Goal: Transaction & Acquisition: Download file/media

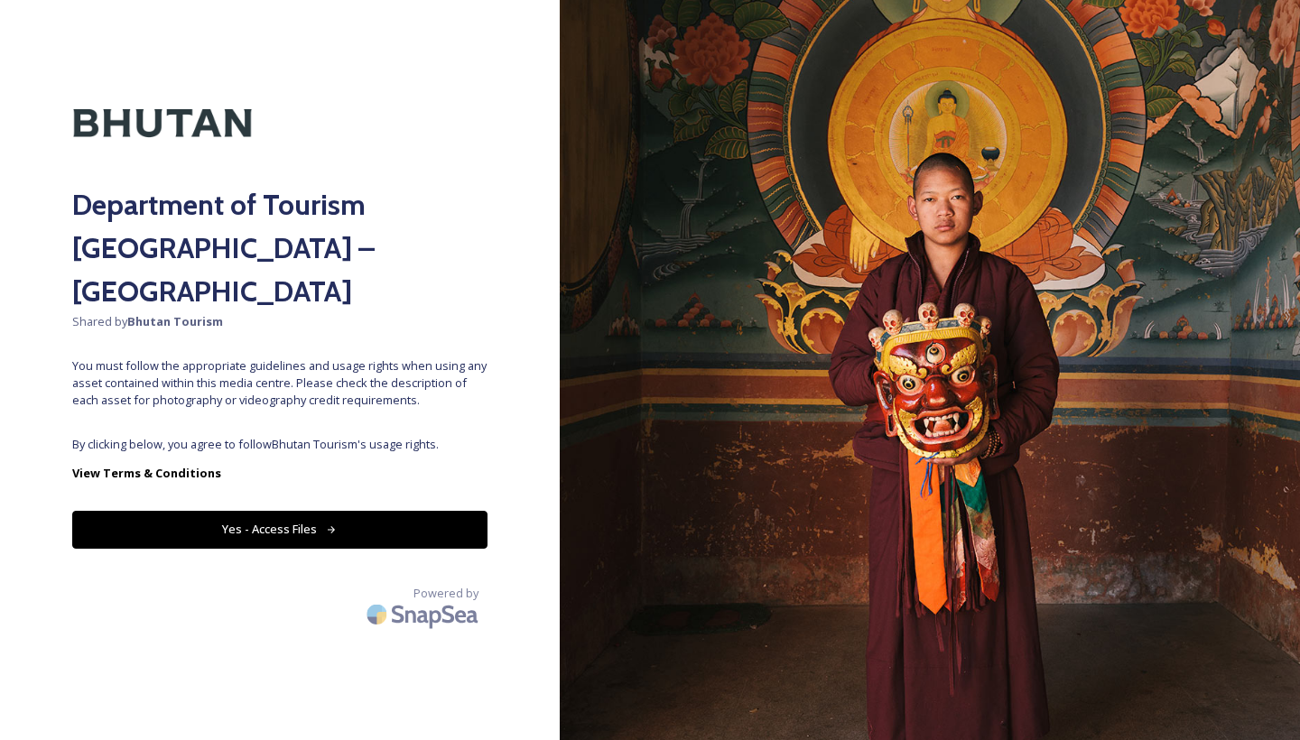
click at [408, 382] on div "Department of Tourism [GEOGRAPHIC_DATA] – Brand Centre Shared by Bhutan Tourism…" at bounding box center [280, 370] width 560 height 596
click at [273, 511] on button "Yes - Access Files" at bounding box center [279, 529] width 415 height 37
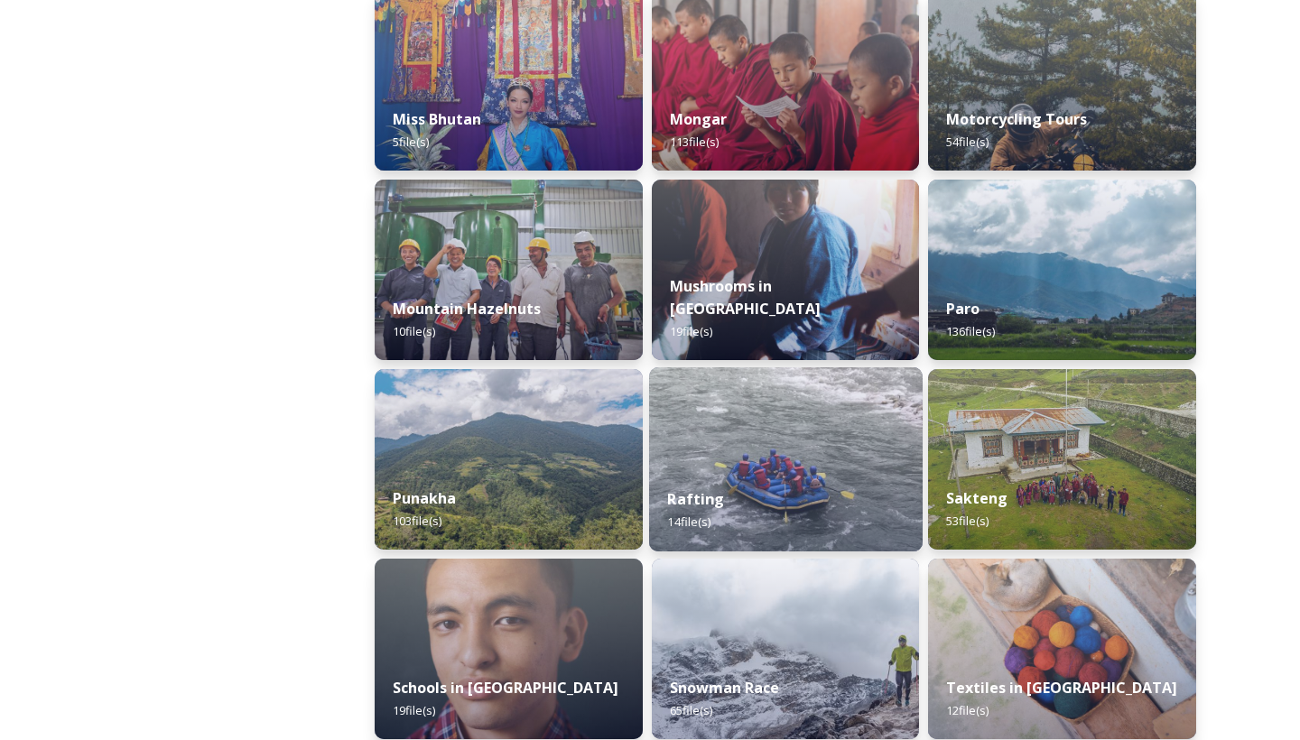
scroll to position [1469, 0]
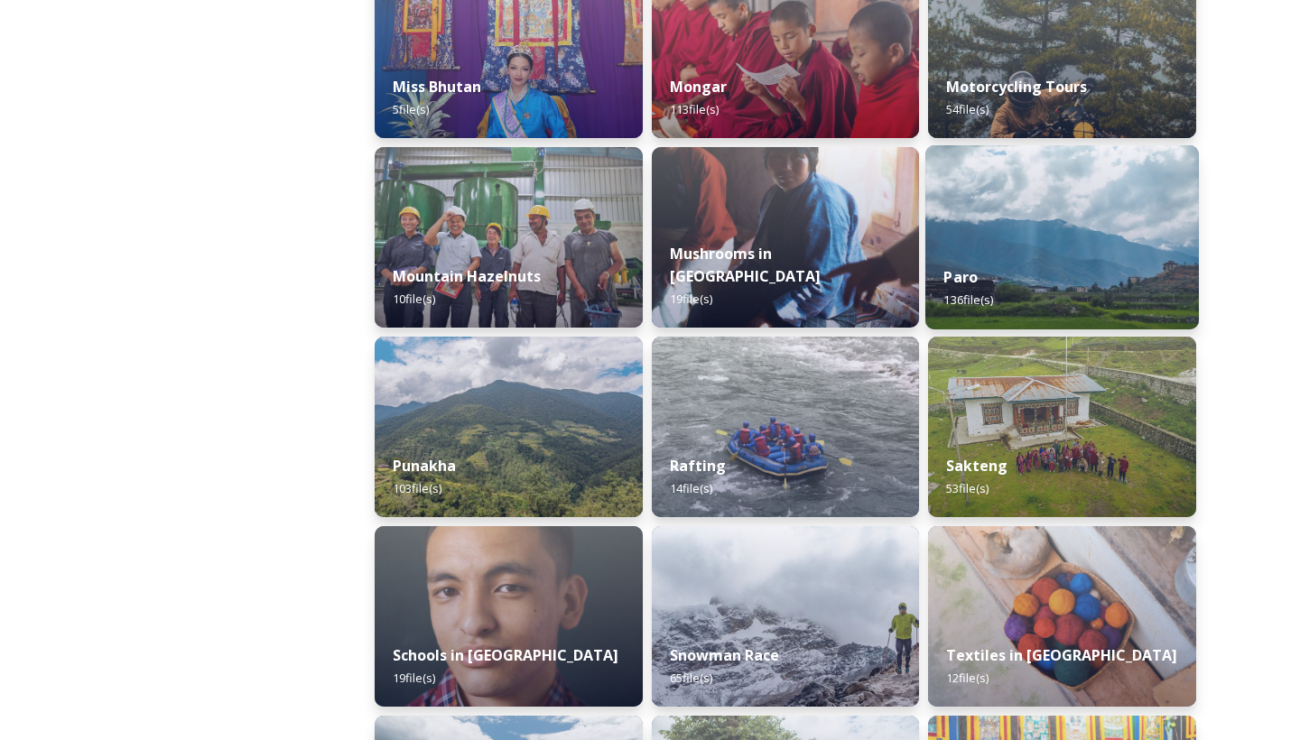
click at [1072, 273] on div "Paro 136 file(s)" at bounding box center [1063, 288] width 274 height 82
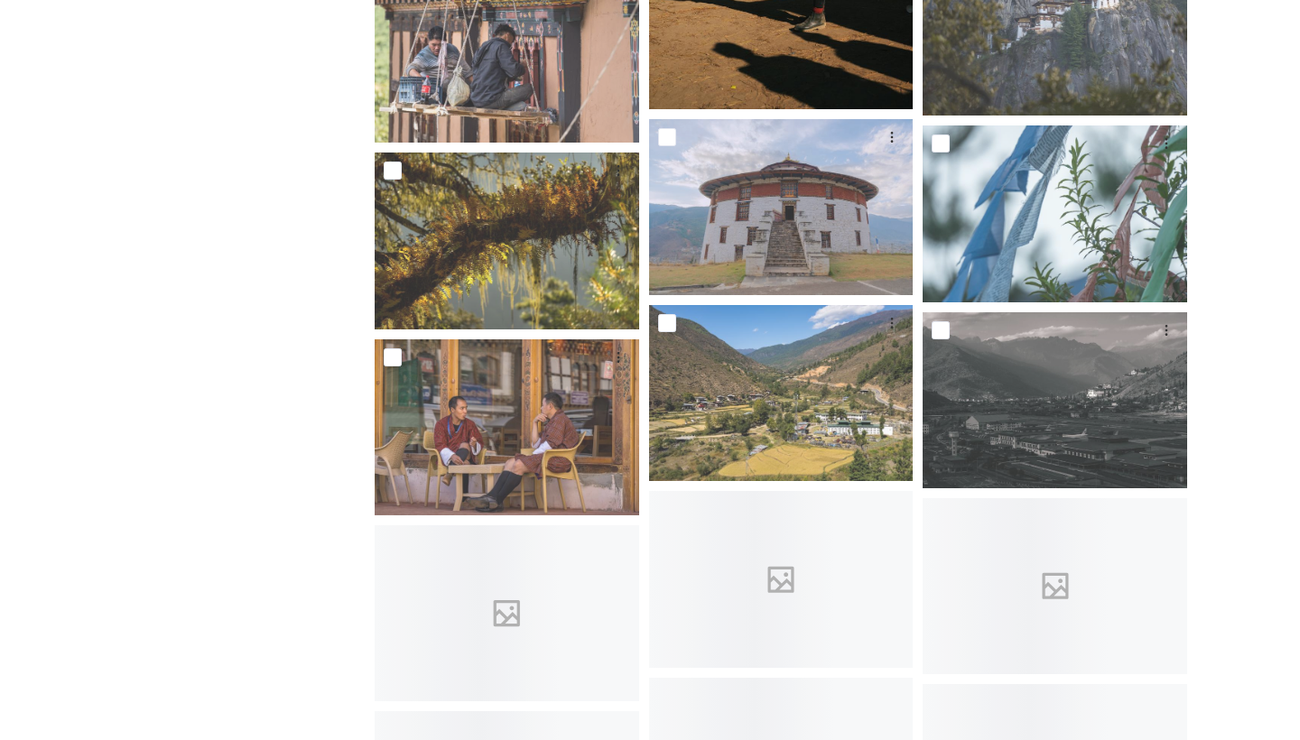
scroll to position [4783, 0]
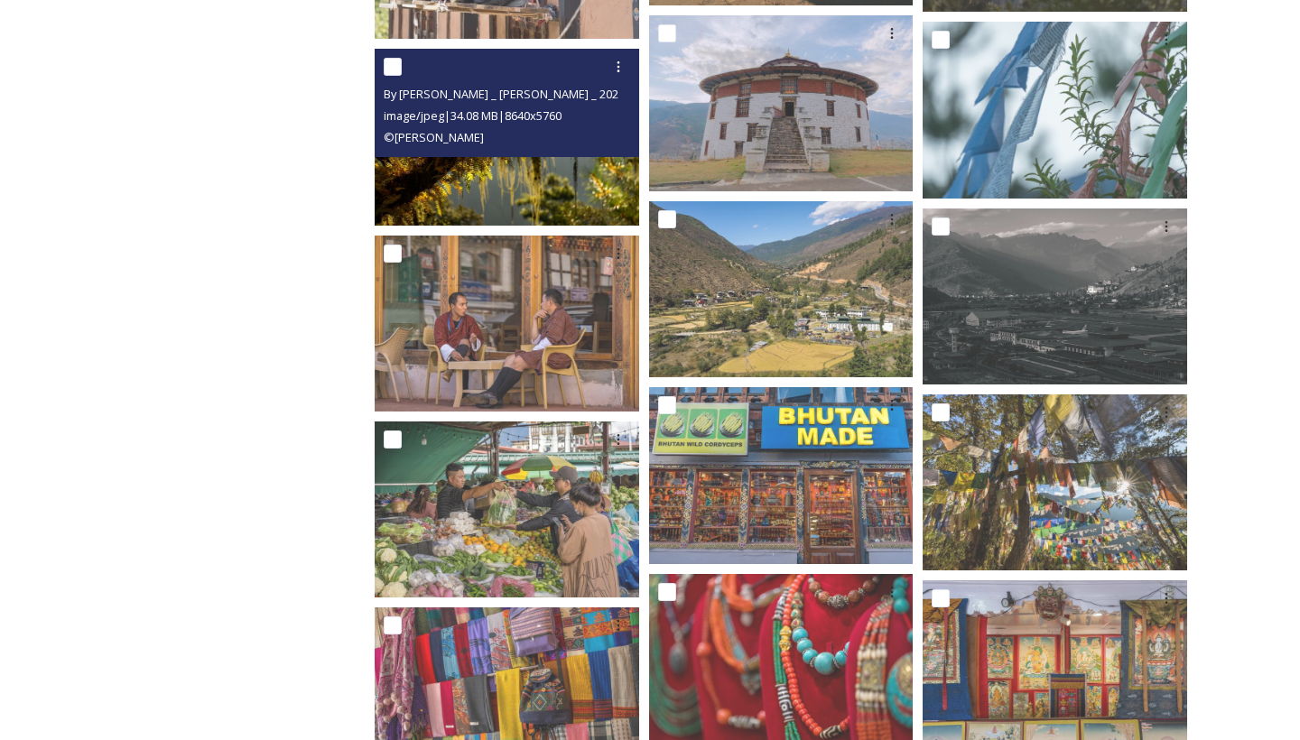
click at [574, 195] on img at bounding box center [507, 137] width 265 height 176
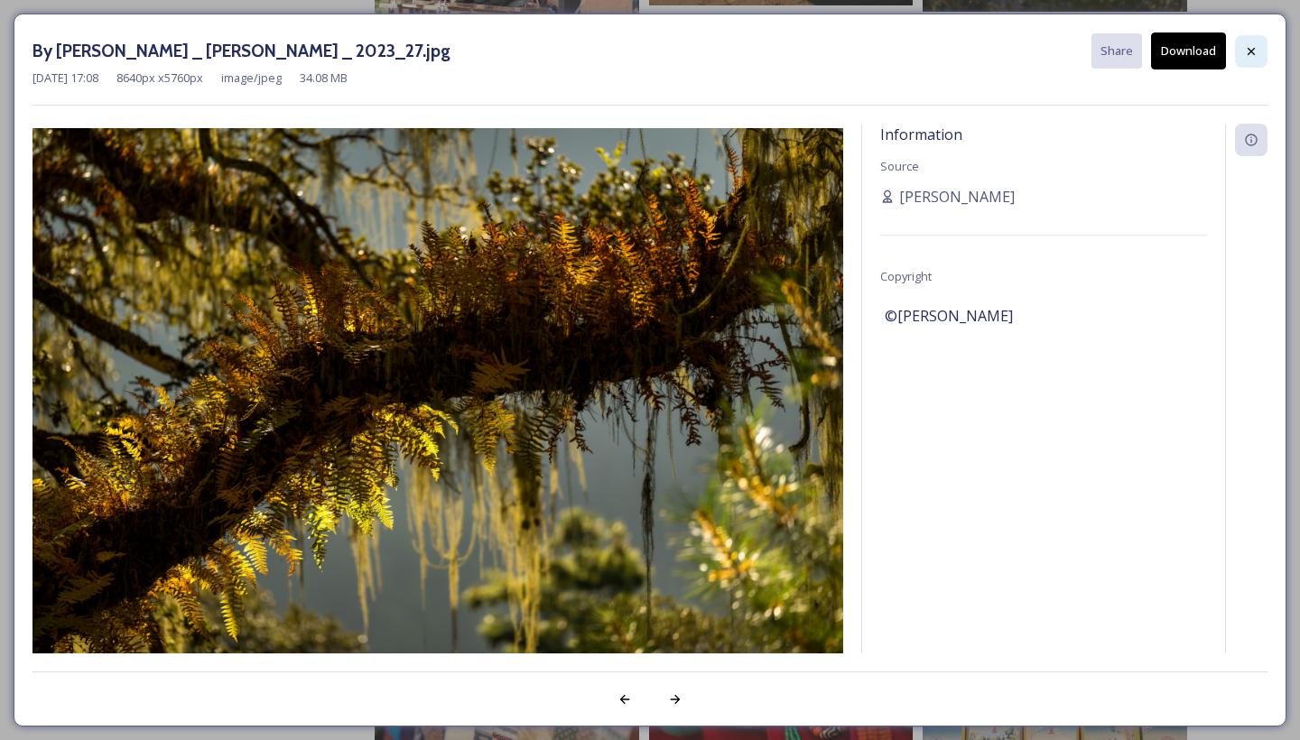
click at [1253, 51] on icon at bounding box center [1251, 51] width 14 height 14
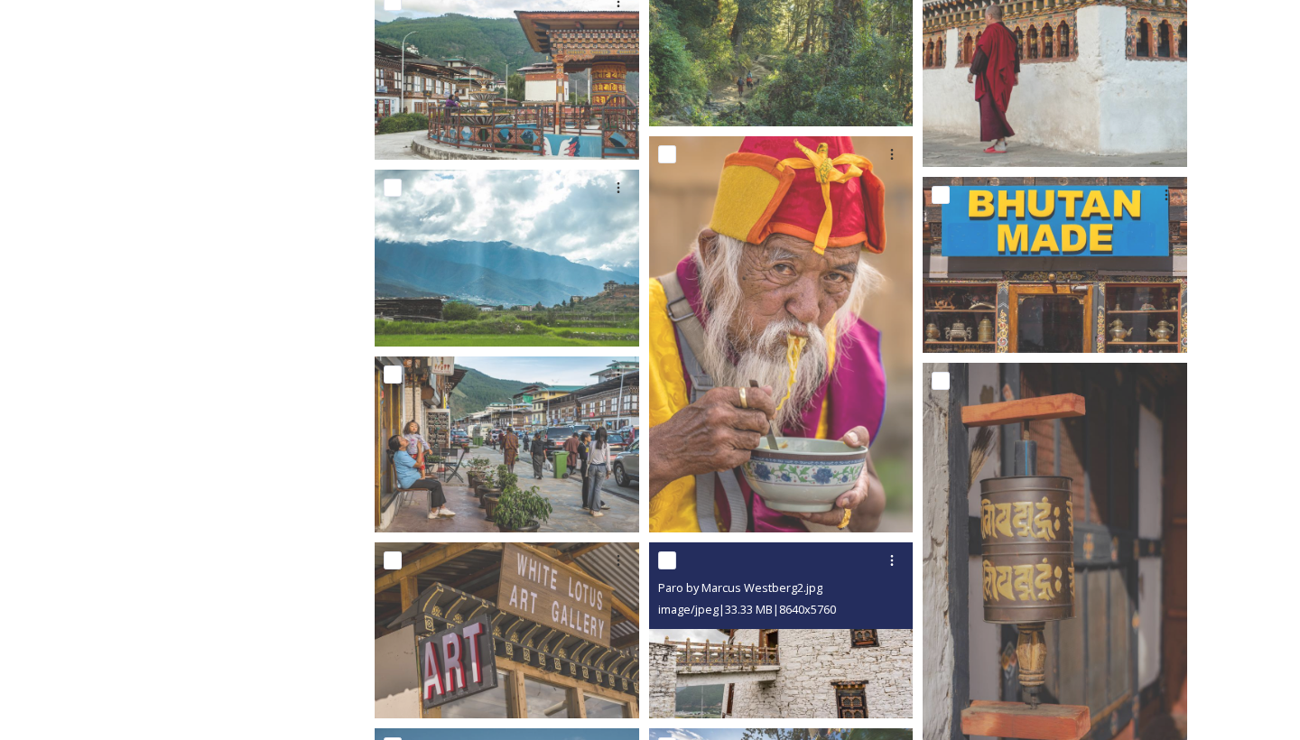
scroll to position [2982, 0]
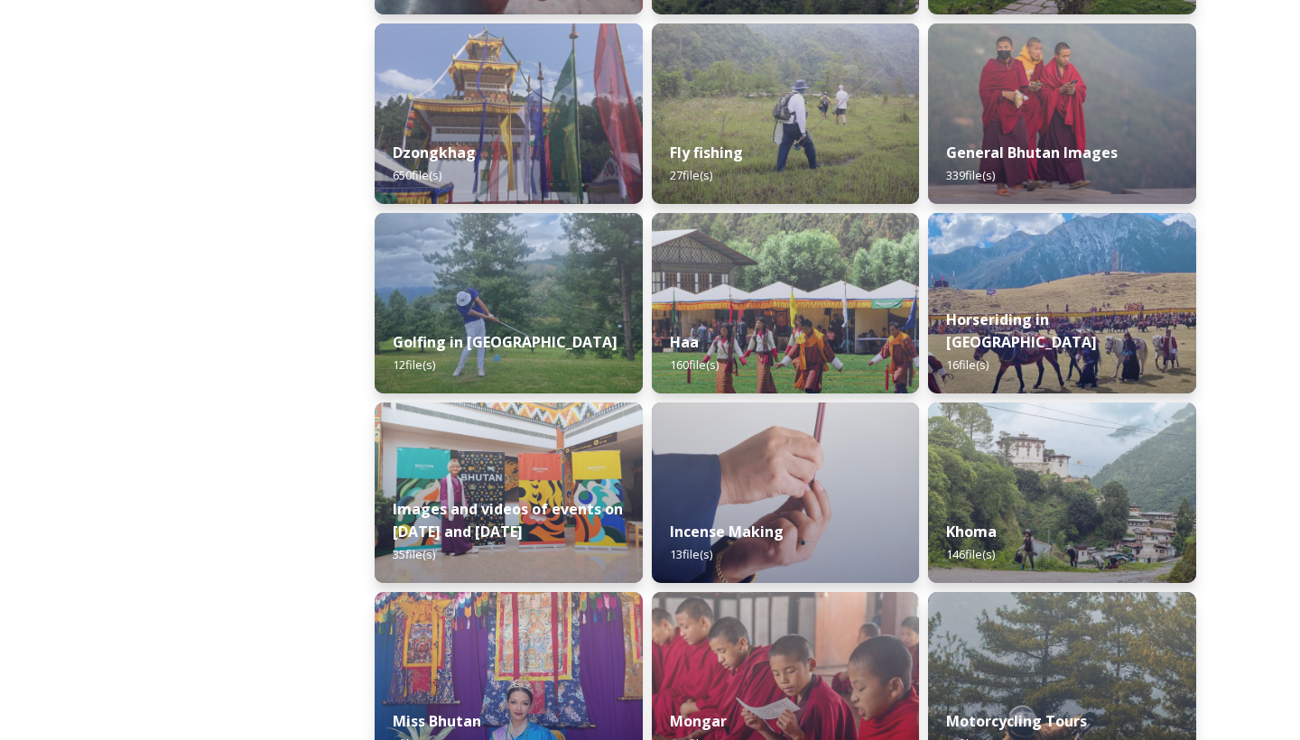
scroll to position [816, 0]
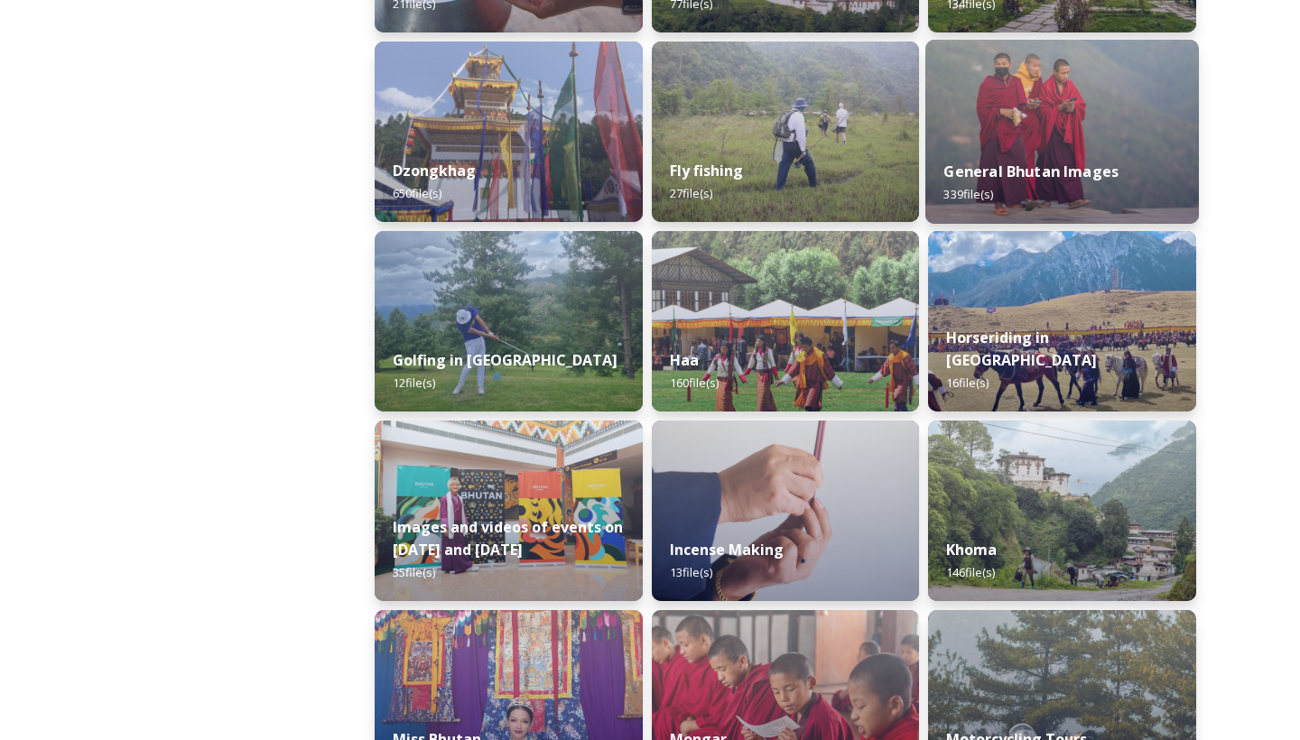
click at [1014, 191] on div "General Bhutan Images 339 file(s)" at bounding box center [1063, 183] width 274 height 82
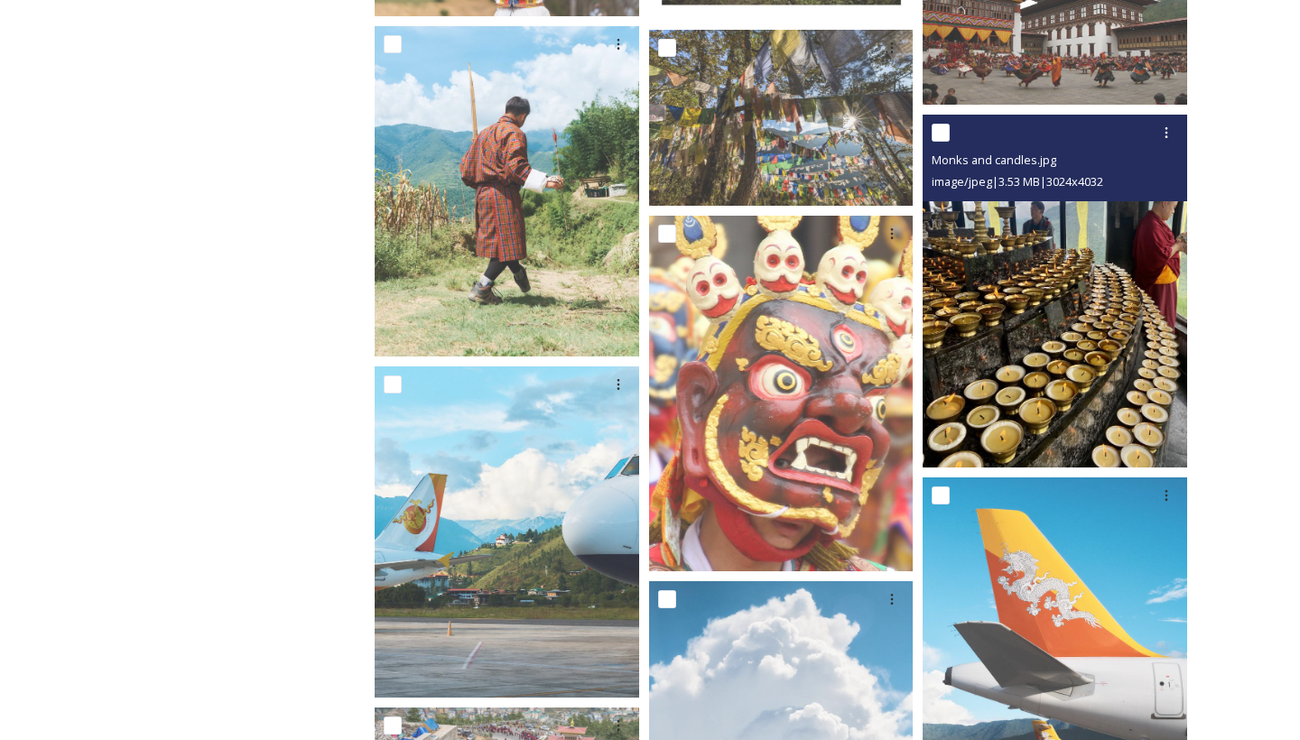
scroll to position [5914, 0]
click at [1037, 330] on img at bounding box center [1055, 291] width 265 height 353
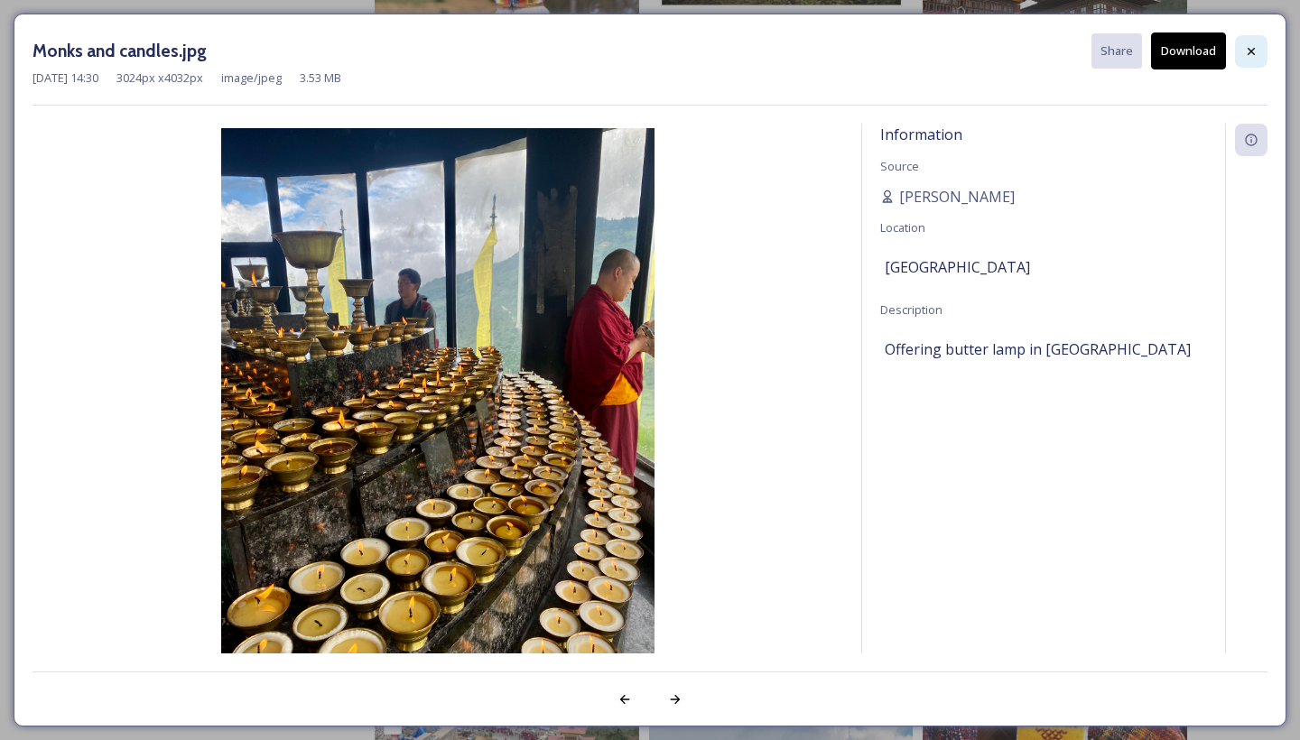
click at [1251, 49] on icon at bounding box center [1251, 51] width 14 height 14
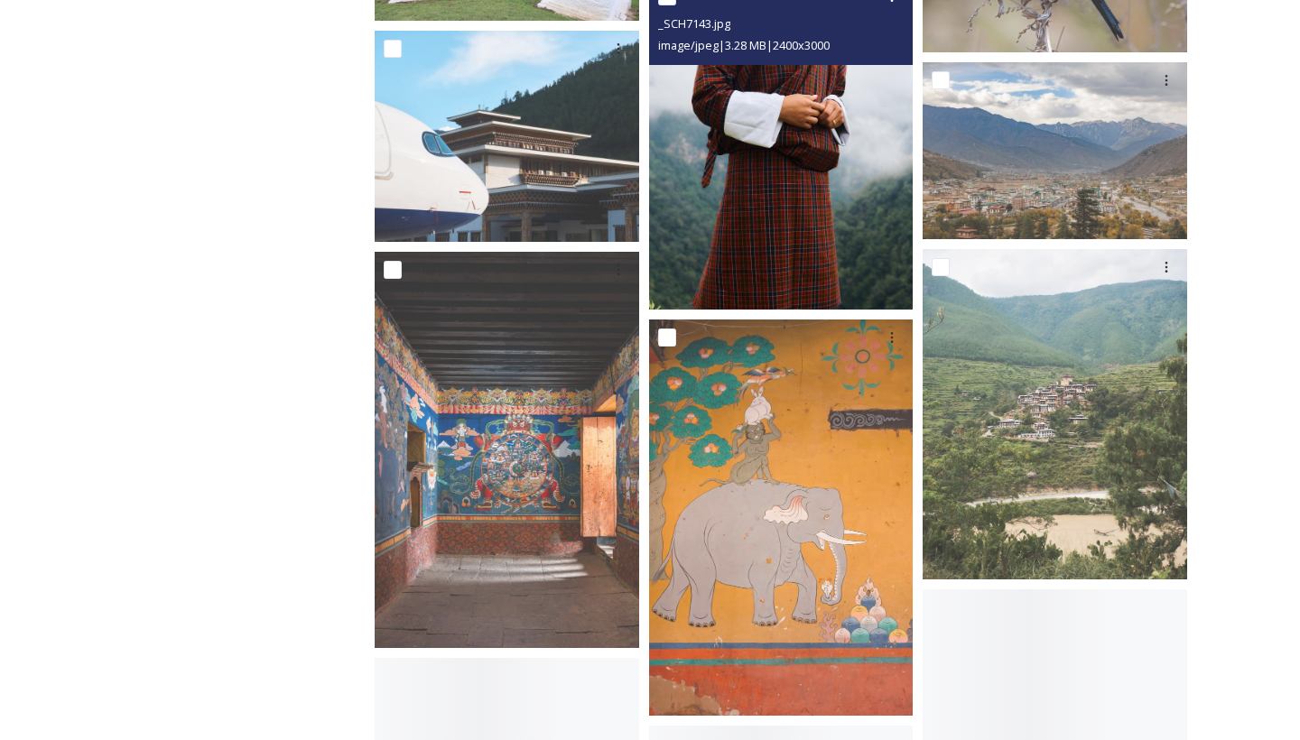
scroll to position [12085, 0]
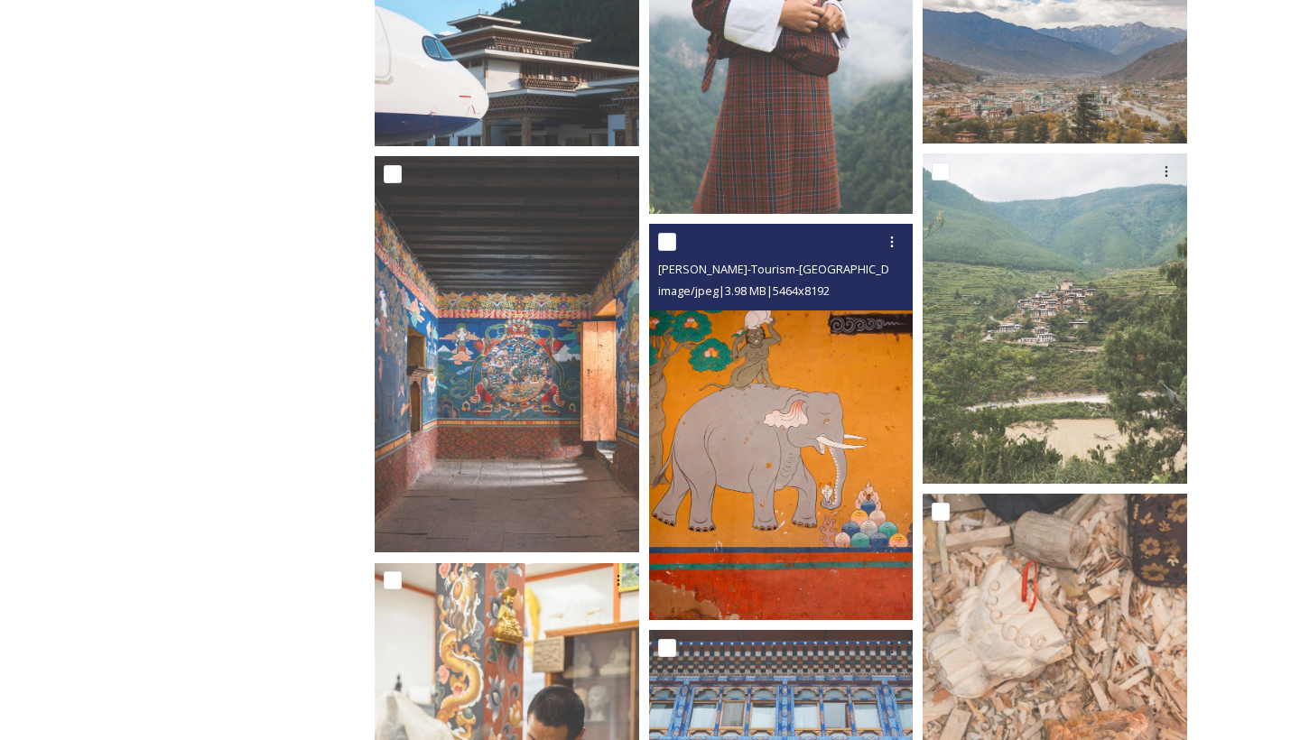
click at [809, 516] on img at bounding box center [781, 422] width 265 height 396
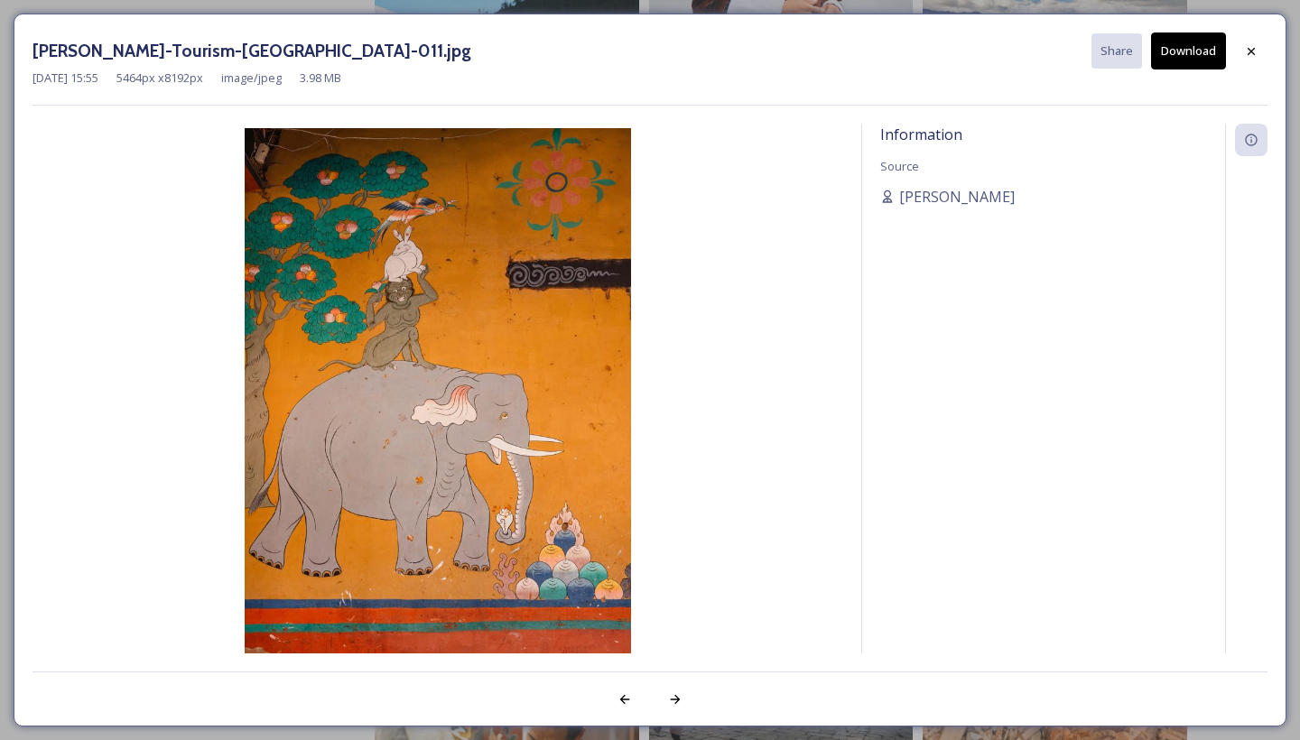
click at [504, 515] on img at bounding box center [438, 417] width 811 height 578
click at [1254, 46] on icon at bounding box center [1251, 51] width 14 height 14
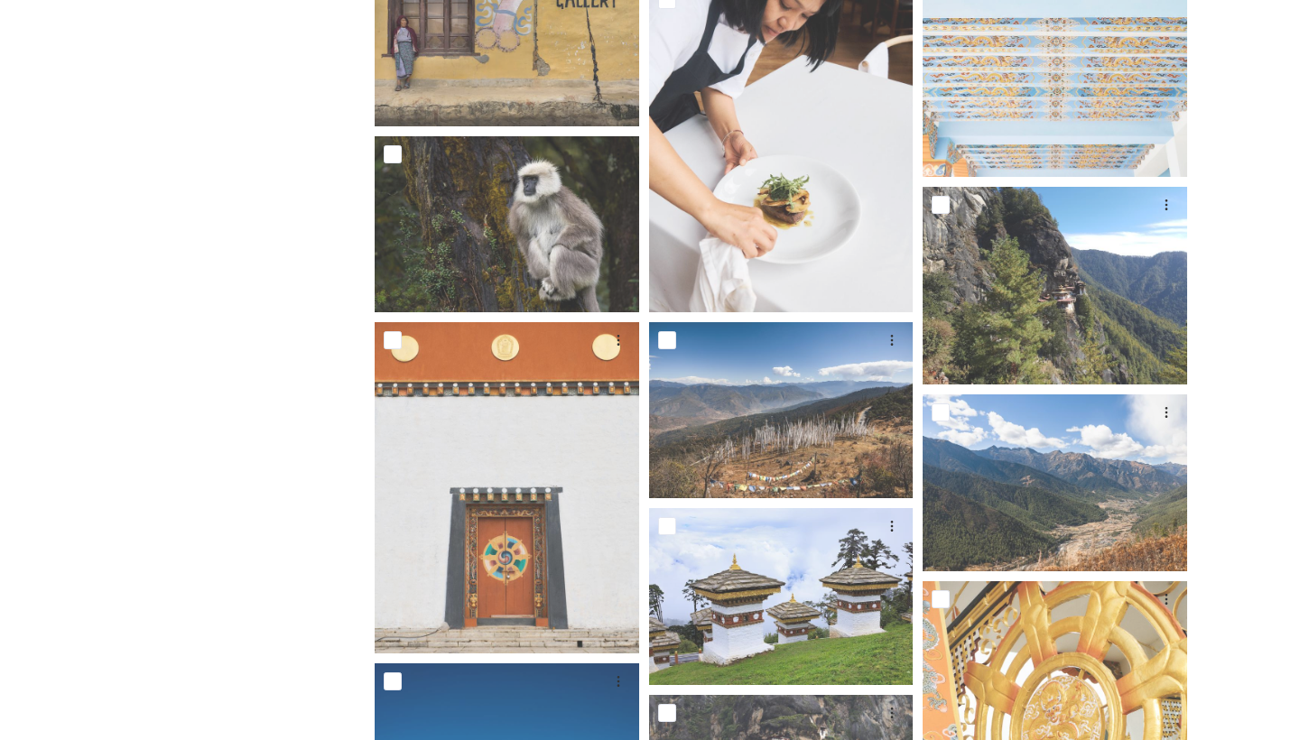
scroll to position [16235, 0]
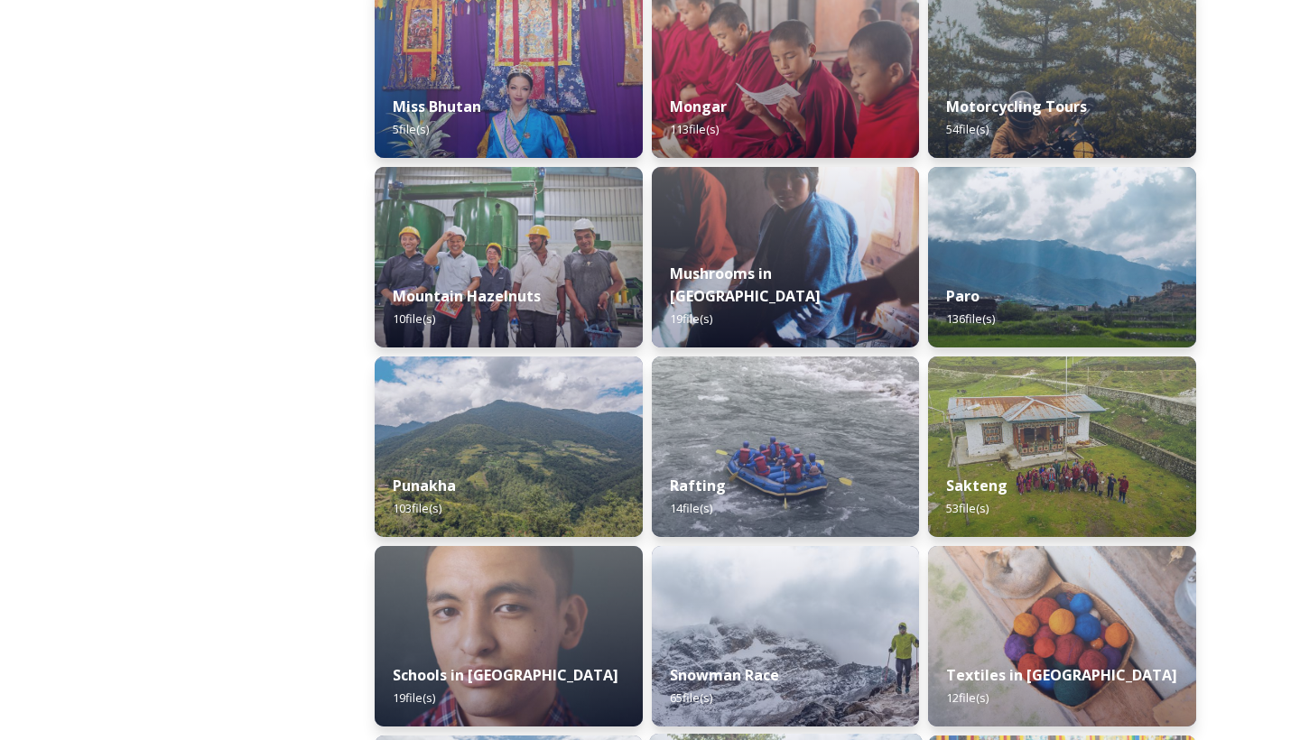
scroll to position [1276, 0]
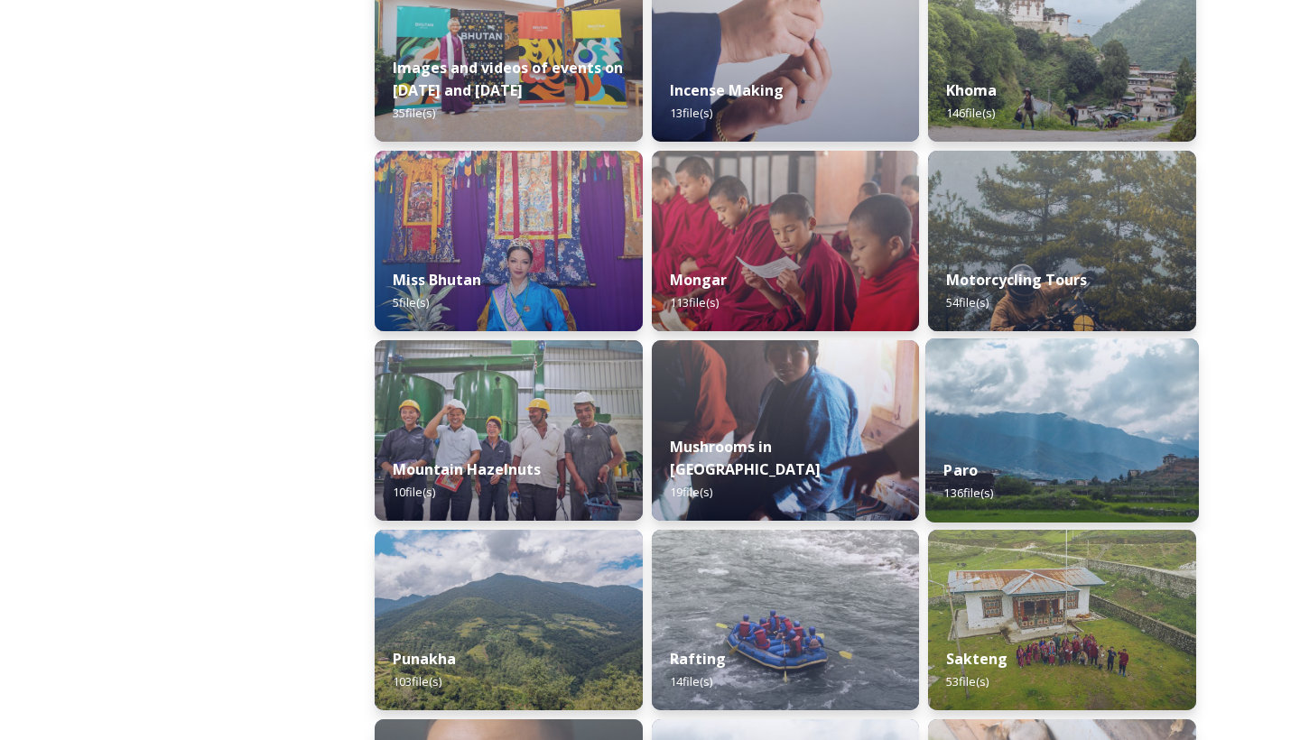
click at [977, 436] on img at bounding box center [1063, 431] width 274 height 184
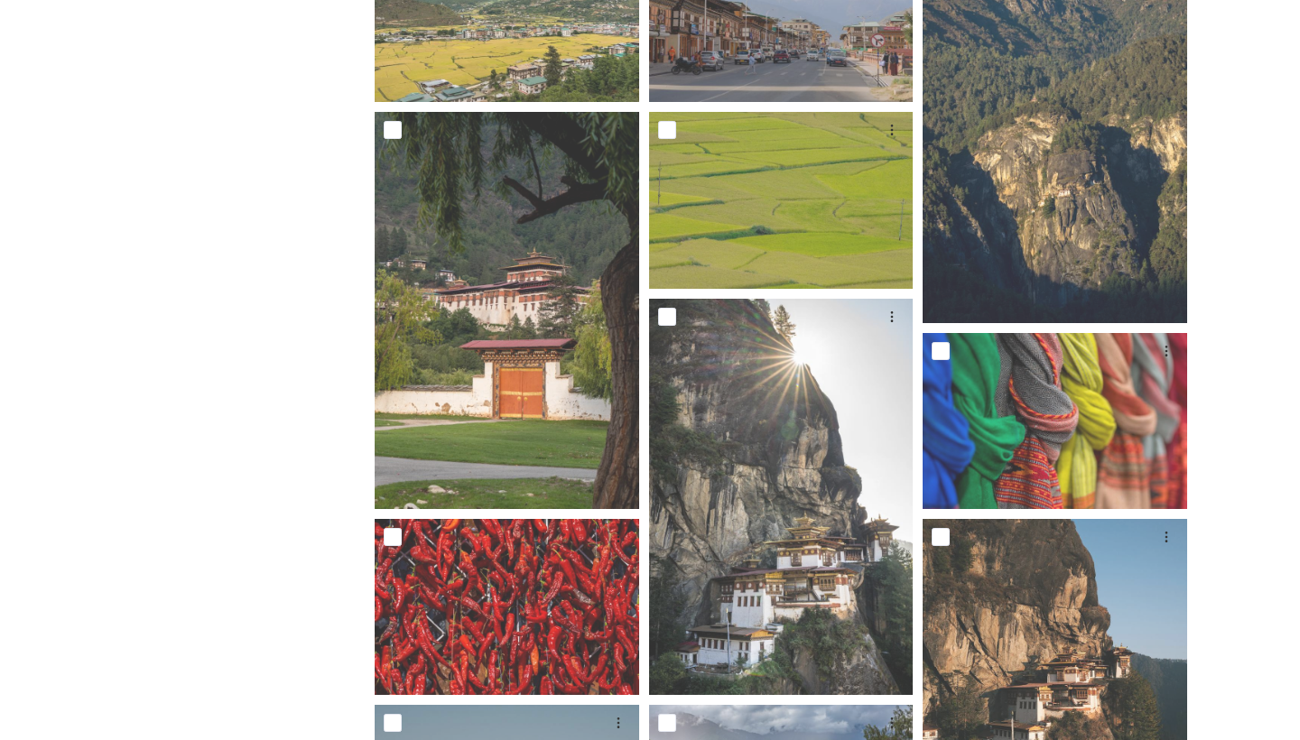
scroll to position [1016, 0]
